Goal: Transaction & Acquisition: Download file/media

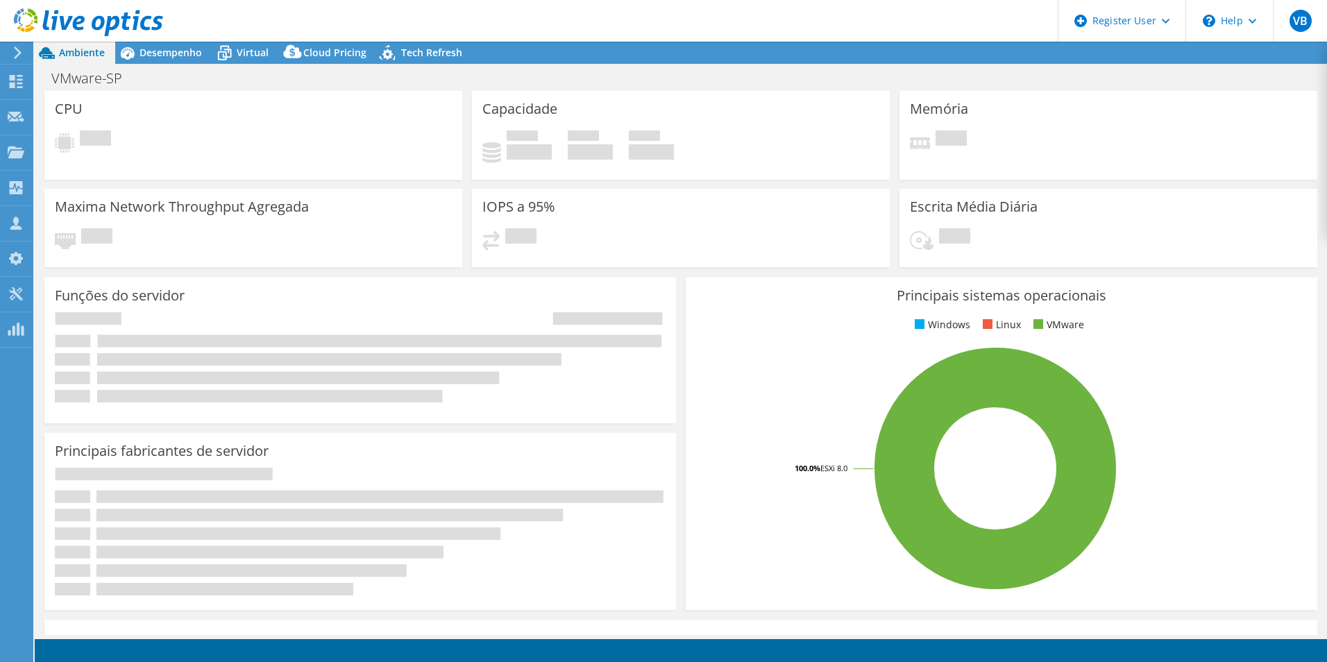
select select "SouthAmerica"
select select "USD"
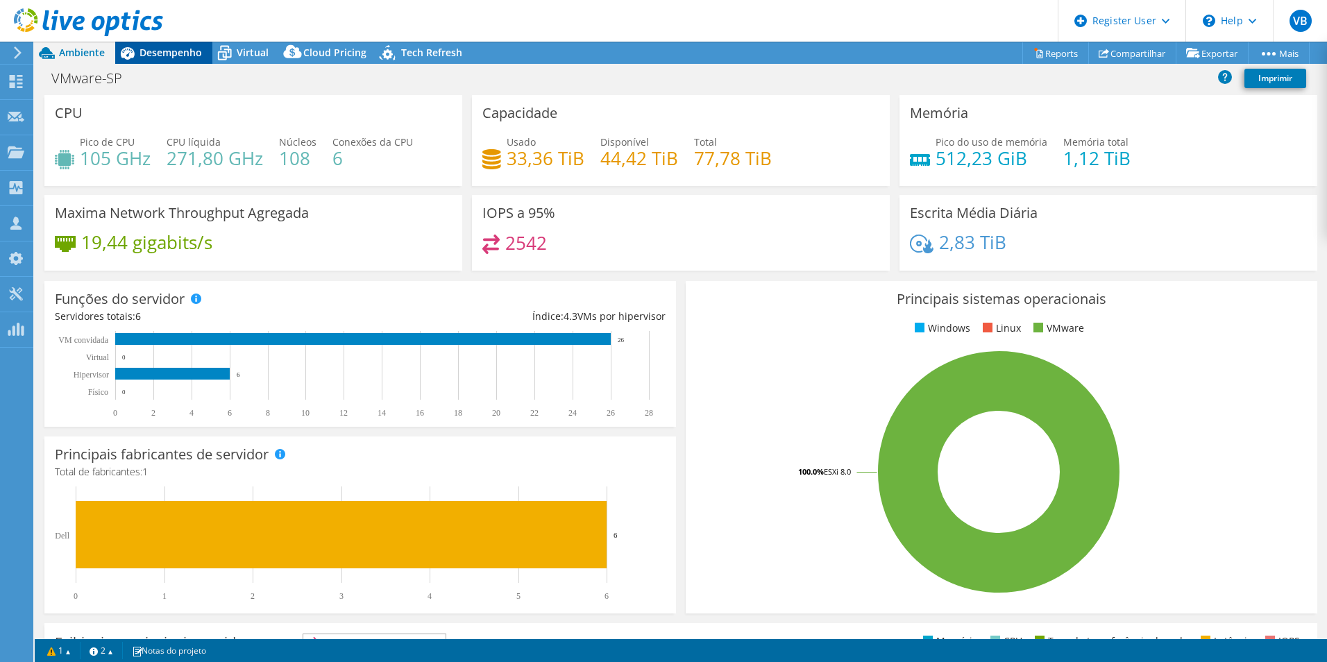
click at [171, 60] on div "Desempenho" at bounding box center [163, 53] width 97 height 22
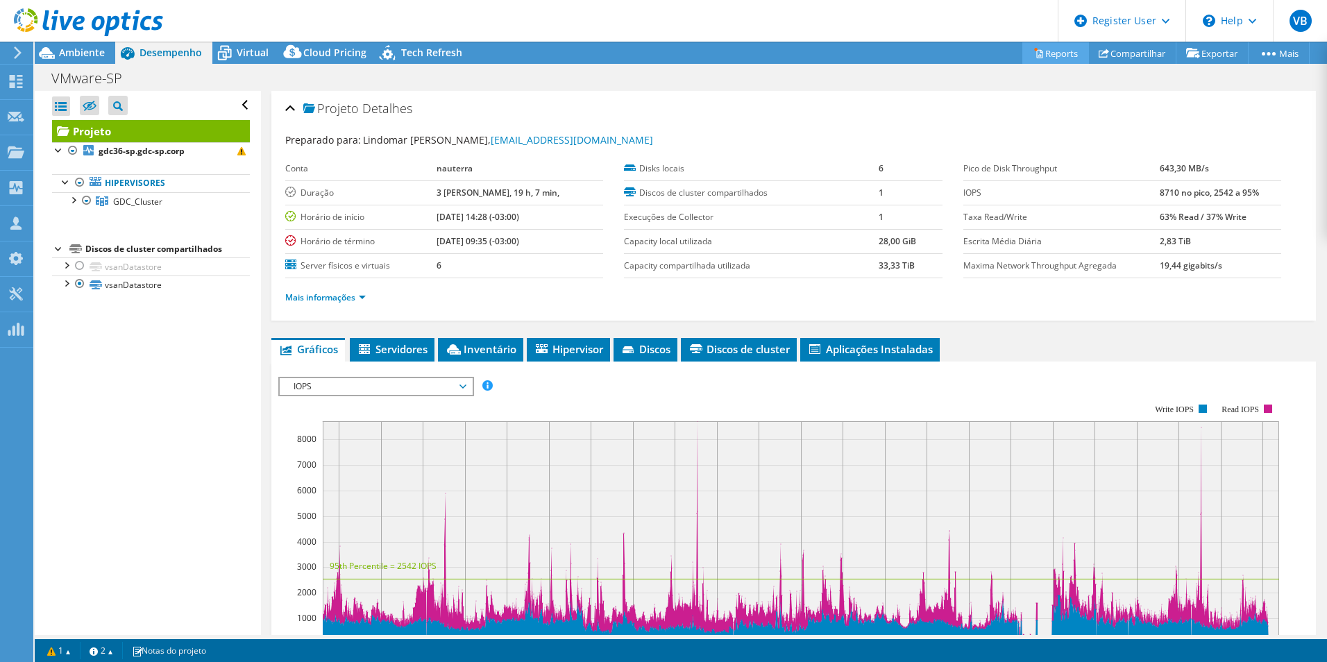
click at [1060, 59] on link "Reports" at bounding box center [1055, 53] width 67 height 22
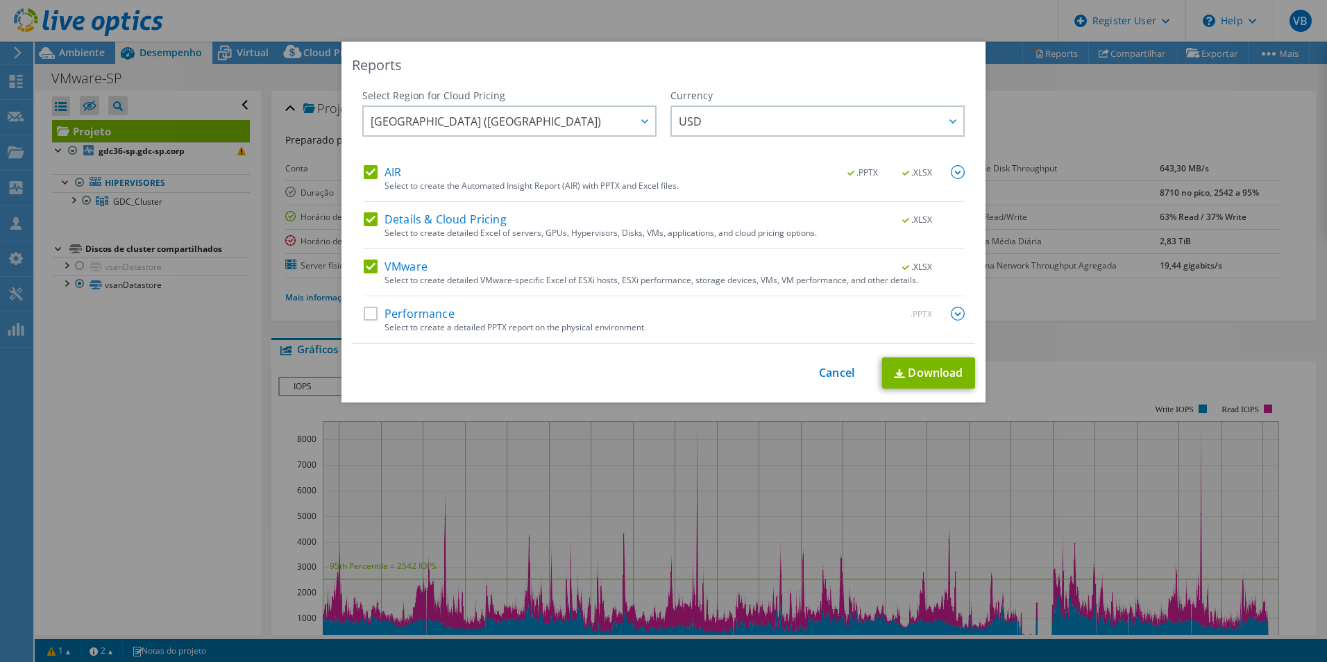
click at [364, 270] on label "VMware" at bounding box center [396, 267] width 64 height 14
click at [0, 0] on input "VMware" at bounding box center [0, 0] width 0 height 0
click at [364, 230] on div "Details & Cloud Pricing .XLSX Select to create detailed Excel of servers, GPUs,…" at bounding box center [664, 230] width 601 height 37
click at [365, 217] on label "Details & Cloud Pricing" at bounding box center [435, 219] width 143 height 14
click at [0, 0] on input "Details & Cloud Pricing" at bounding box center [0, 0] width 0 height 0
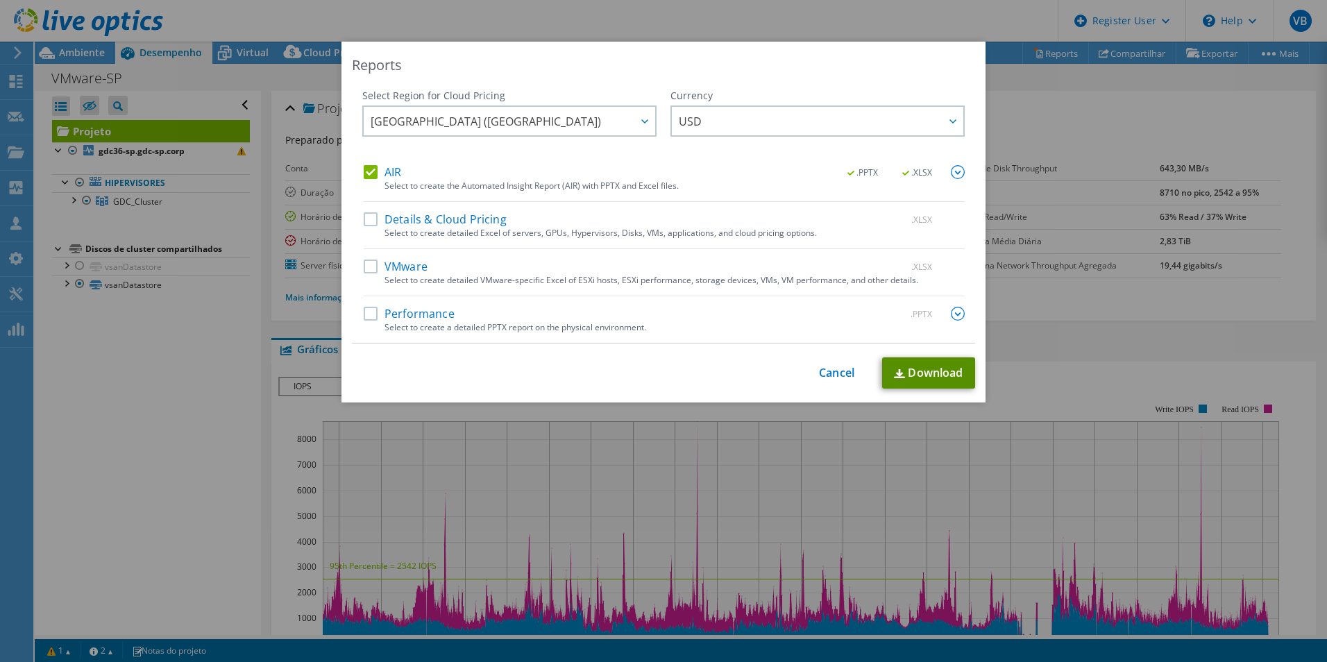
click at [929, 377] on link "Download" at bounding box center [928, 372] width 93 height 31
click at [847, 378] on link "Cancel" at bounding box center [836, 372] width 35 height 13
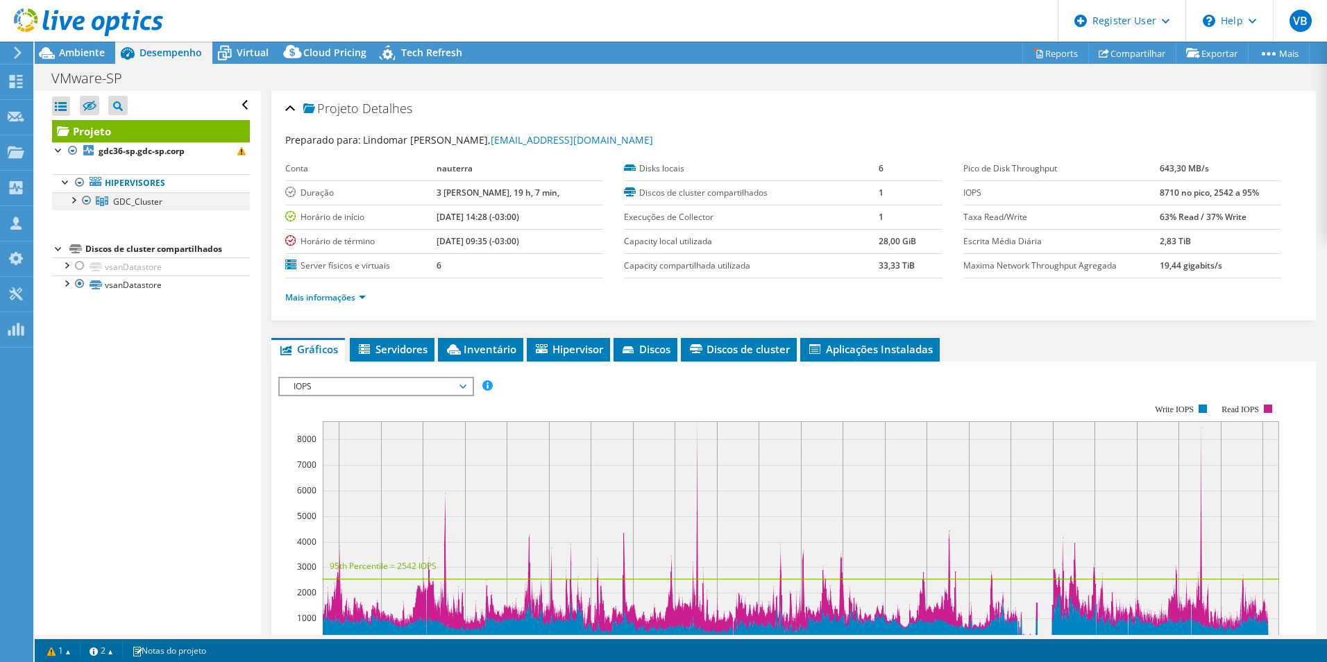
click at [70, 205] on div at bounding box center [73, 199] width 14 height 14
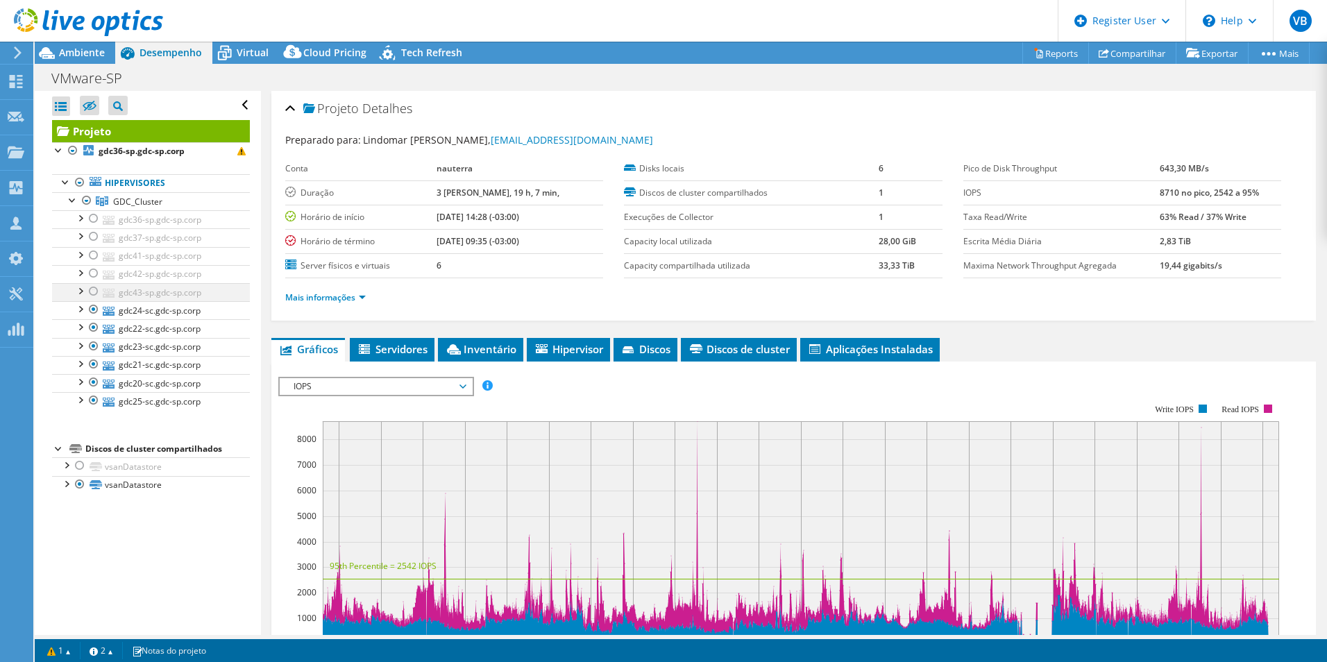
click at [94, 293] on div at bounding box center [94, 291] width 14 height 17
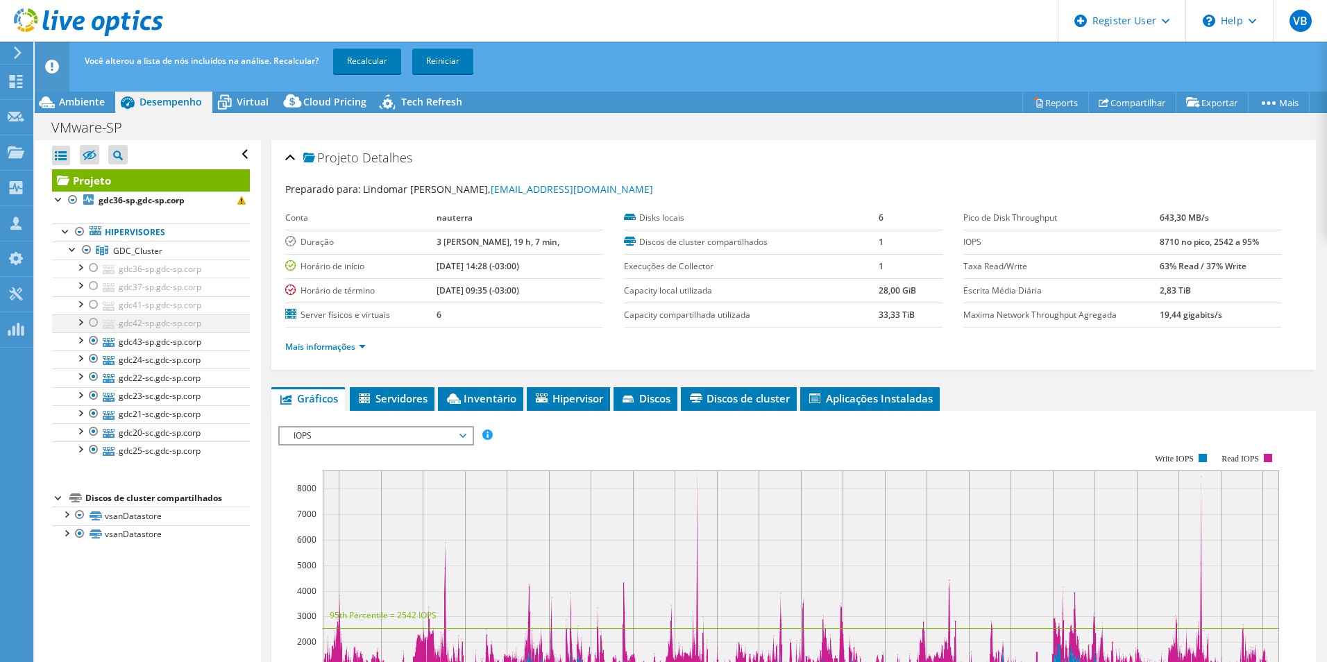
click at [95, 320] on div at bounding box center [94, 322] width 14 height 17
click at [94, 307] on div at bounding box center [94, 304] width 14 height 17
click at [94, 285] on div at bounding box center [94, 286] width 14 height 17
click at [94, 274] on div at bounding box center [94, 268] width 14 height 17
click at [376, 56] on link "Recalcular" at bounding box center [367, 61] width 68 height 25
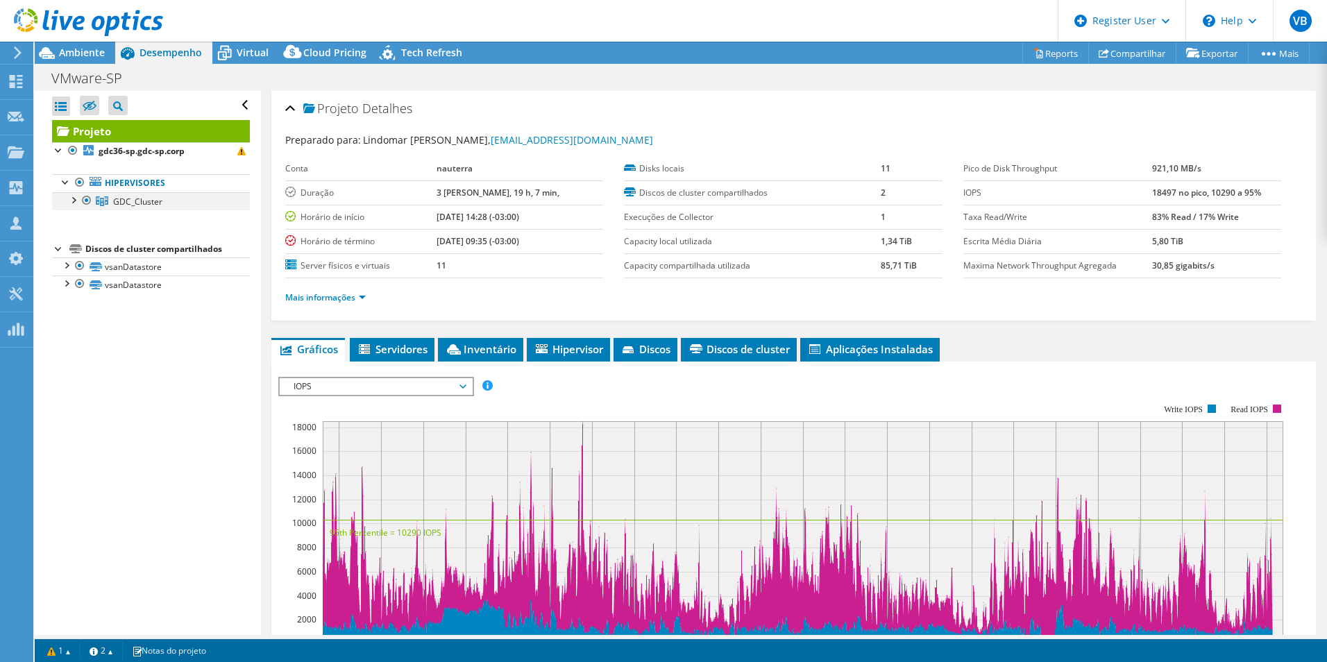
click at [77, 202] on div at bounding box center [73, 199] width 14 height 14
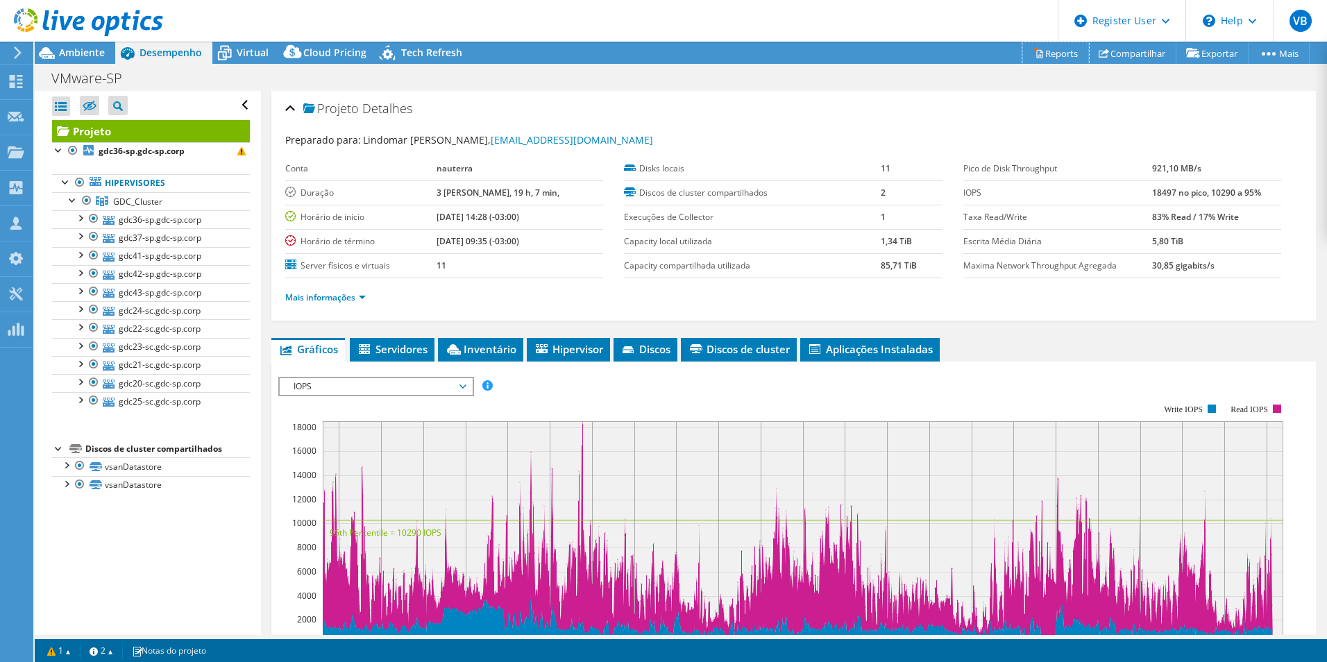
click at [1073, 49] on link "Reports" at bounding box center [1055, 53] width 67 height 22
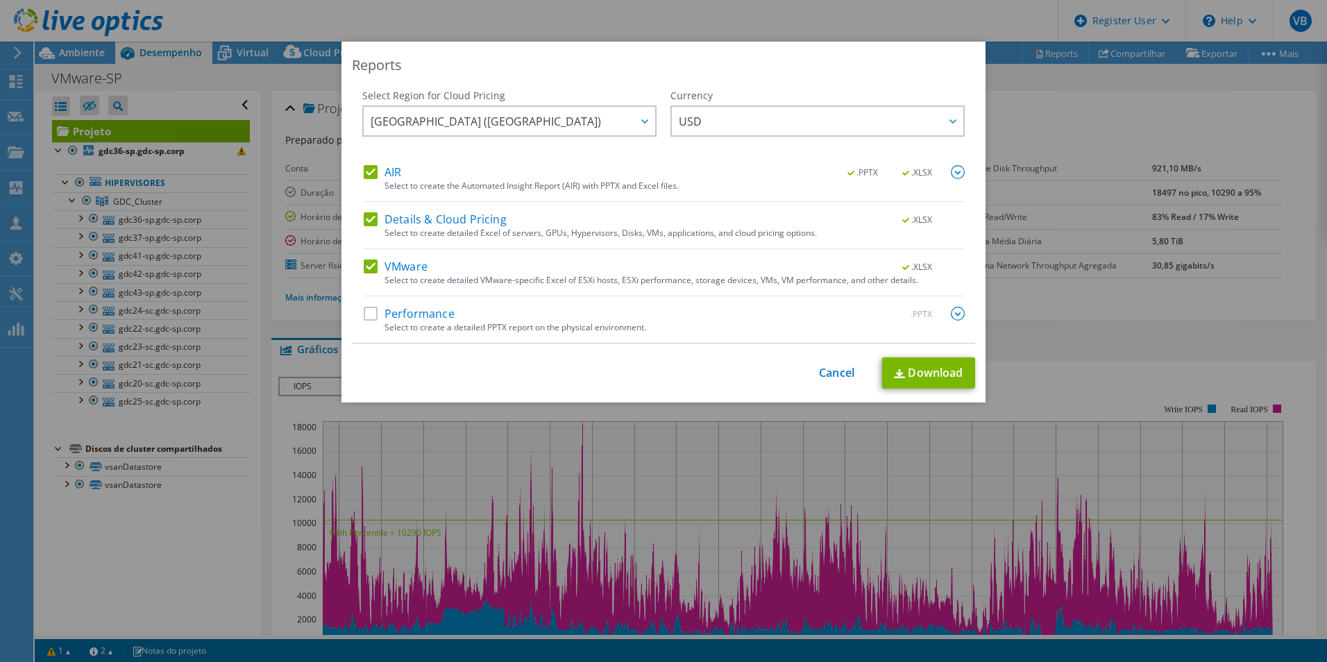
click at [365, 265] on label "VMware" at bounding box center [396, 267] width 64 height 14
click at [0, 0] on input "VMware" at bounding box center [0, 0] width 0 height 0
click at [368, 214] on label "Details & Cloud Pricing" at bounding box center [435, 219] width 143 height 14
click at [0, 0] on input "Details & Cloud Pricing" at bounding box center [0, 0] width 0 height 0
click at [960, 165] on div "Select Region for Cloud Pricing Asia Pacific ([GEOGRAPHIC_DATA]) [GEOGRAPHIC_DA…" at bounding box center [663, 216] width 623 height 255
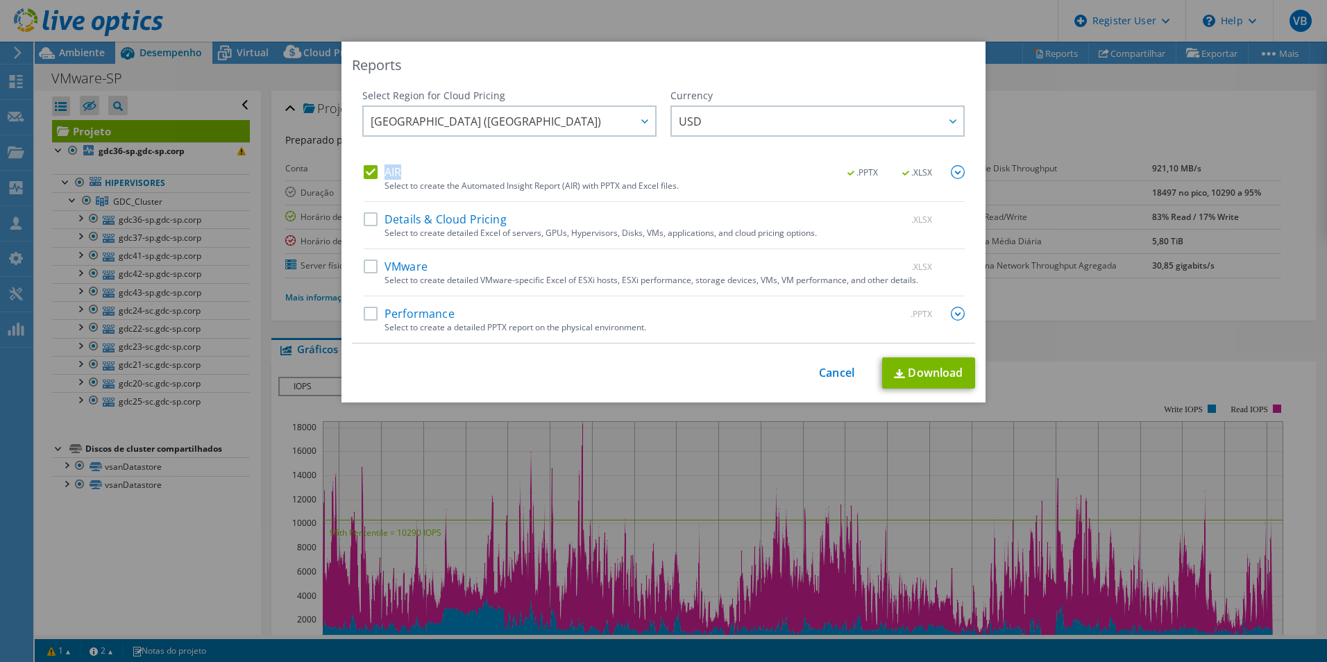
click at [958, 168] on img at bounding box center [958, 172] width 14 height 14
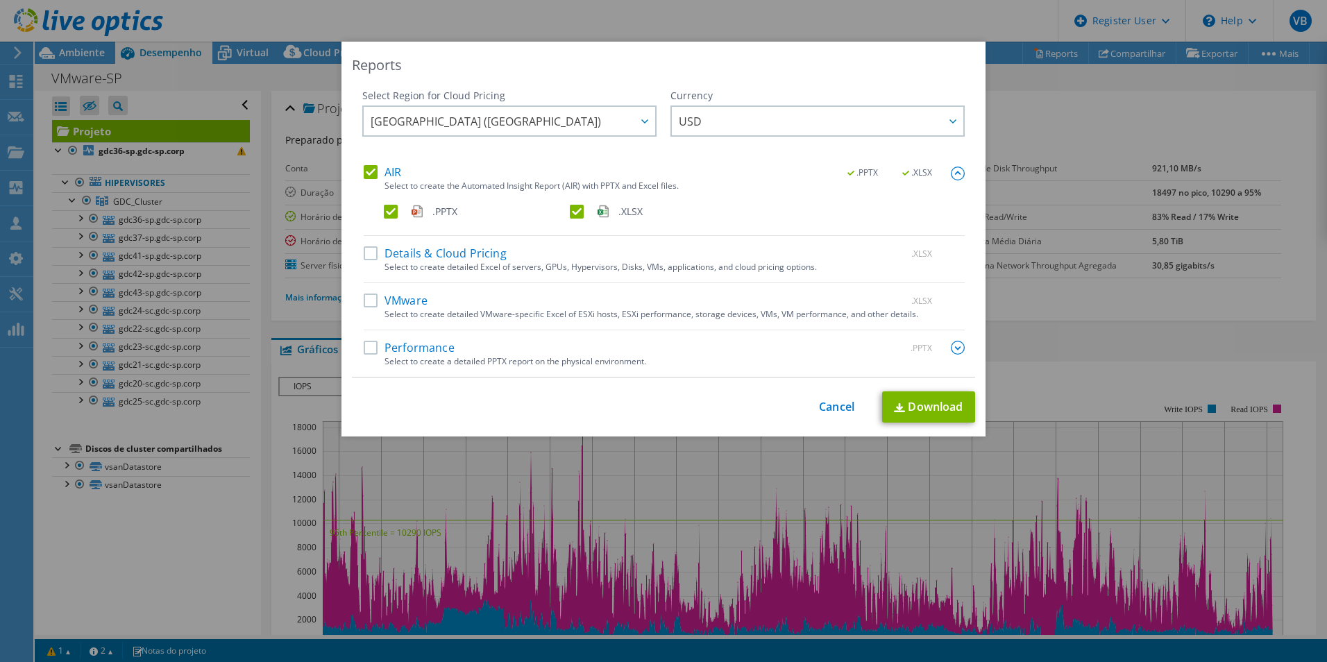
click at [570, 217] on label ".XLSX" at bounding box center [661, 212] width 183 height 14
click at [0, 0] on input ".XLSX" at bounding box center [0, 0] width 0 height 0
click at [921, 406] on link "Download" at bounding box center [928, 406] width 93 height 31
click at [852, 87] on div "Reports Select Region for Cloud Pricing Asia Pacific ([GEOGRAPHIC_DATA]) [GEOGR…" at bounding box center [663, 239] width 644 height 395
click at [833, 417] on div "This process may take a while, please wait... Cancel Download" at bounding box center [663, 406] width 623 height 31
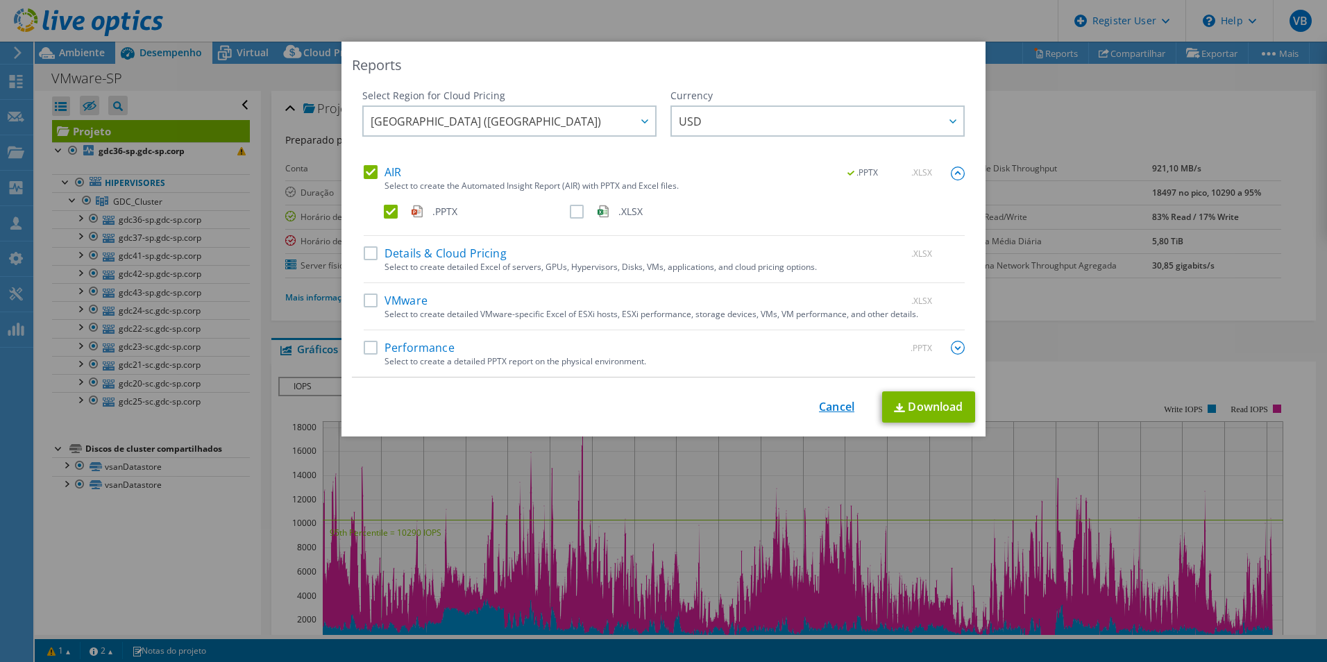
click at [829, 403] on link "Cancel" at bounding box center [836, 406] width 35 height 13
